Goal: Transaction & Acquisition: Purchase product/service

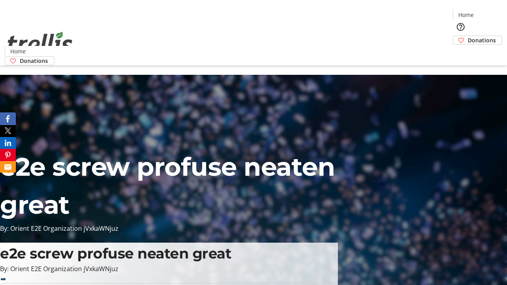
click at [468, 36] on span "Donations" at bounding box center [482, 40] width 28 height 8
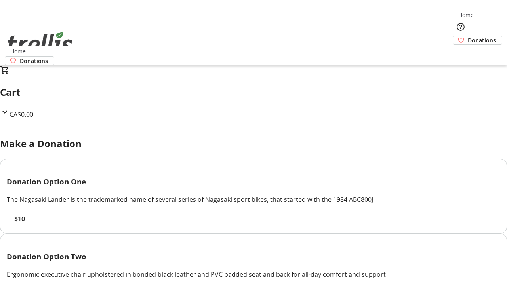
click at [25, 224] on span "$10" at bounding box center [19, 219] width 11 height 10
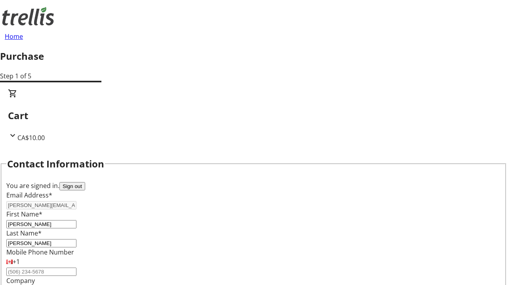
scroll to position [128, 0]
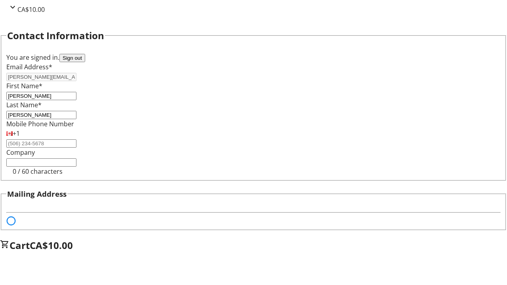
select select "BC"
select select "CA"
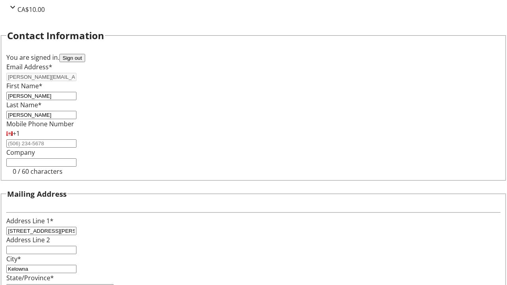
type input "V1Y 0C2"
